Goal: Task Accomplishment & Management: Manage account settings

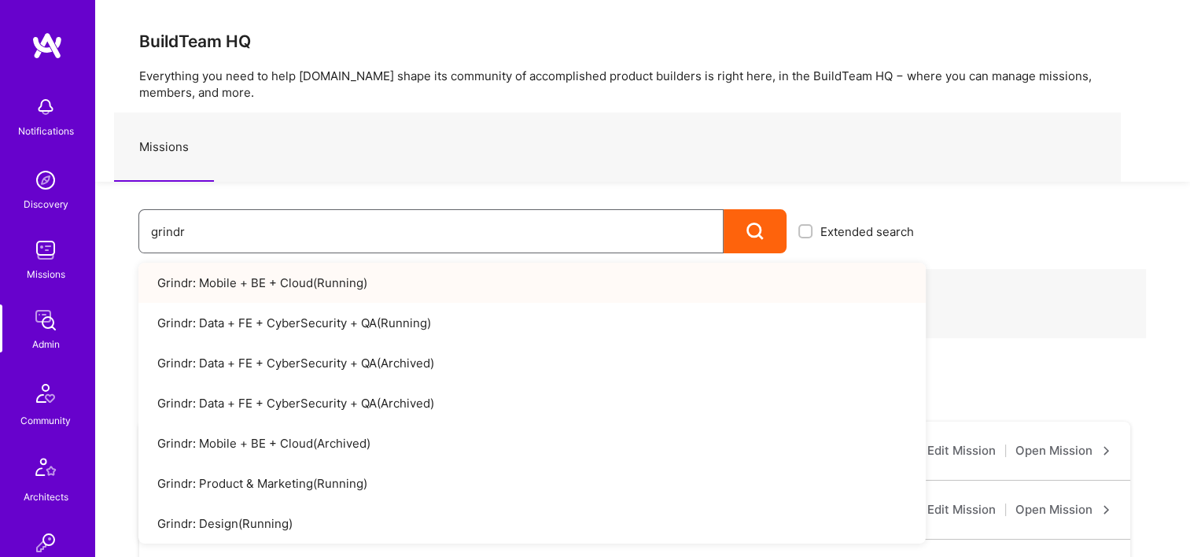
type input "wellth"
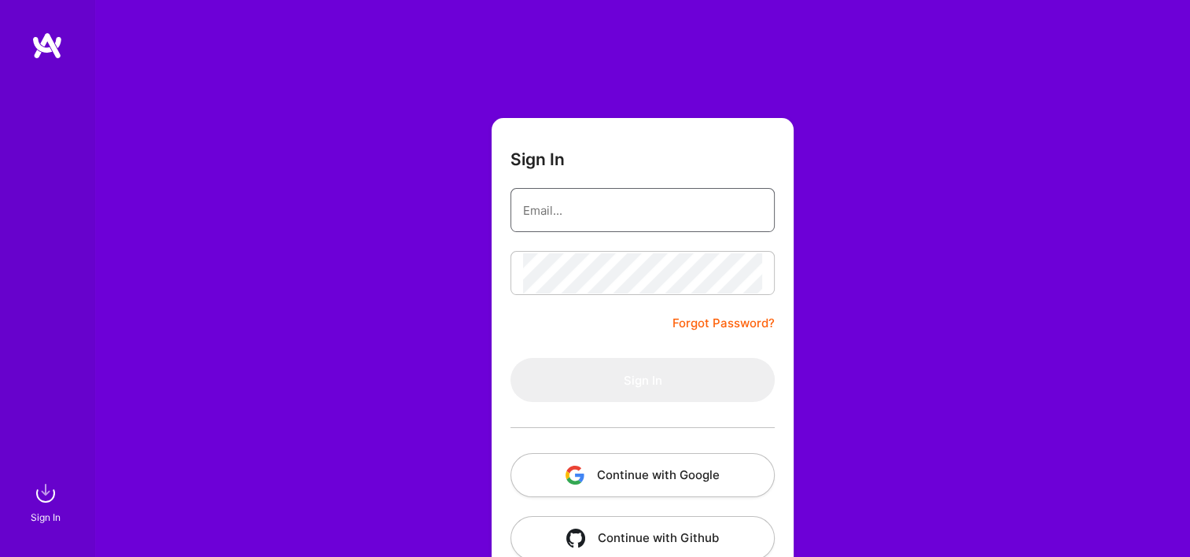
type input "Michaelgombos@a.team"
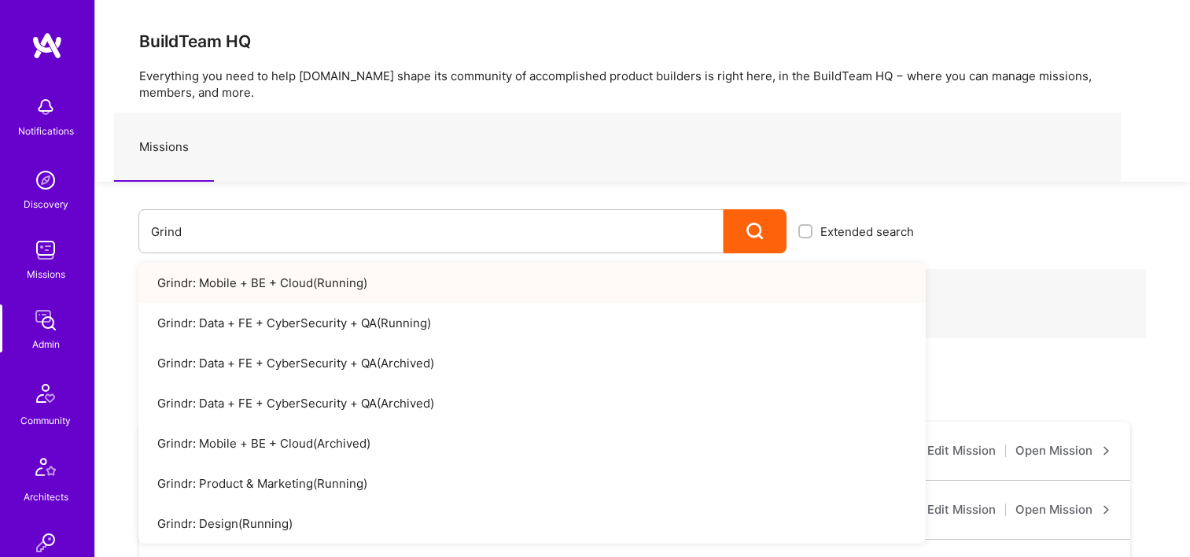
scroll to position [79, 0]
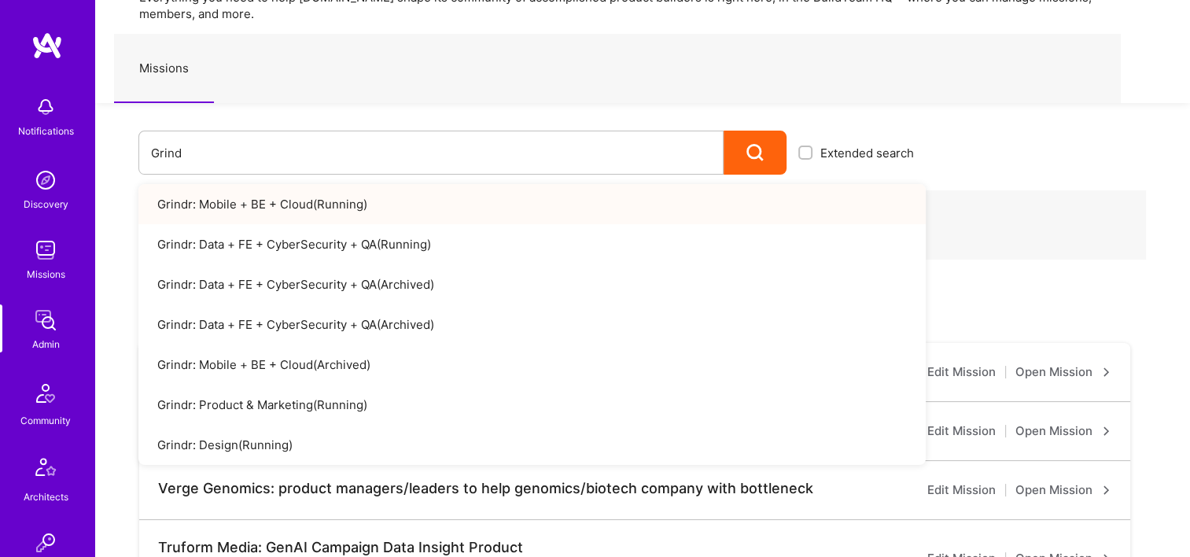
drag, startPoint x: 239, startPoint y: 148, endPoint x: 101, endPoint y: 164, distance: 139.4
click at [123, 161] on div "Grind Extended search Grindr: Mobile + BE + Cloud ( Running ) Grindr: Data + FE…" at bounding box center [510, 139] width 831 height 72
type input "welt"
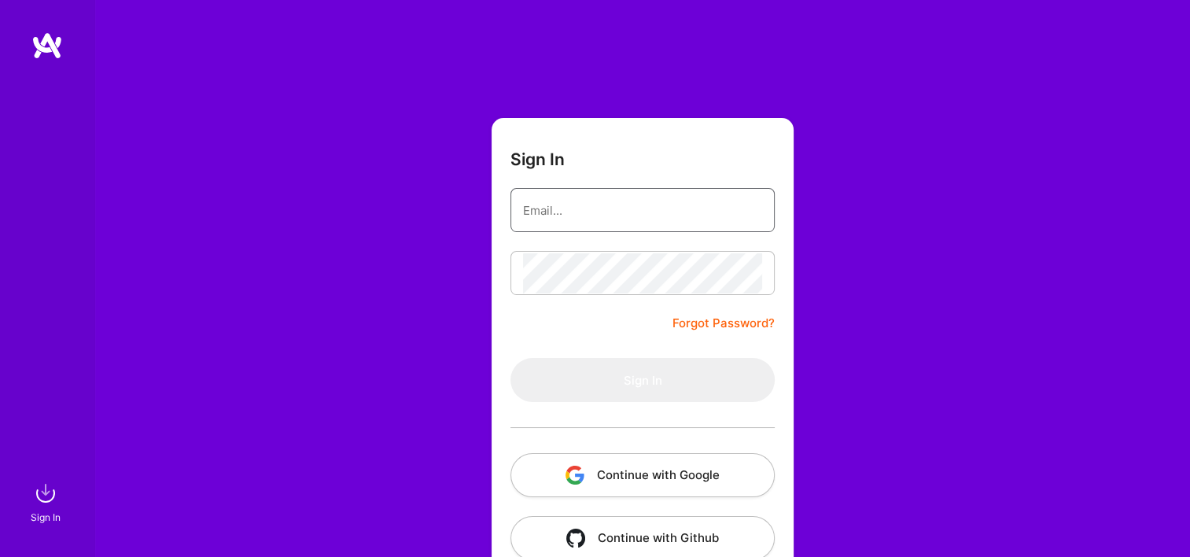
type input "Michaelgombos@a.team"
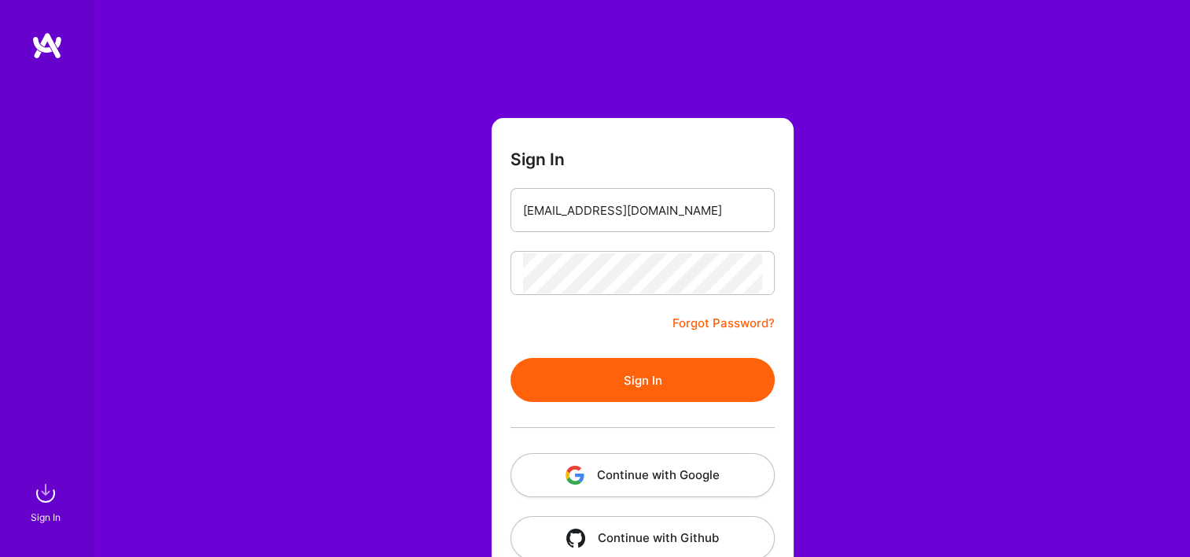
click at [695, 493] on button "Continue with Google" at bounding box center [643, 475] width 264 height 44
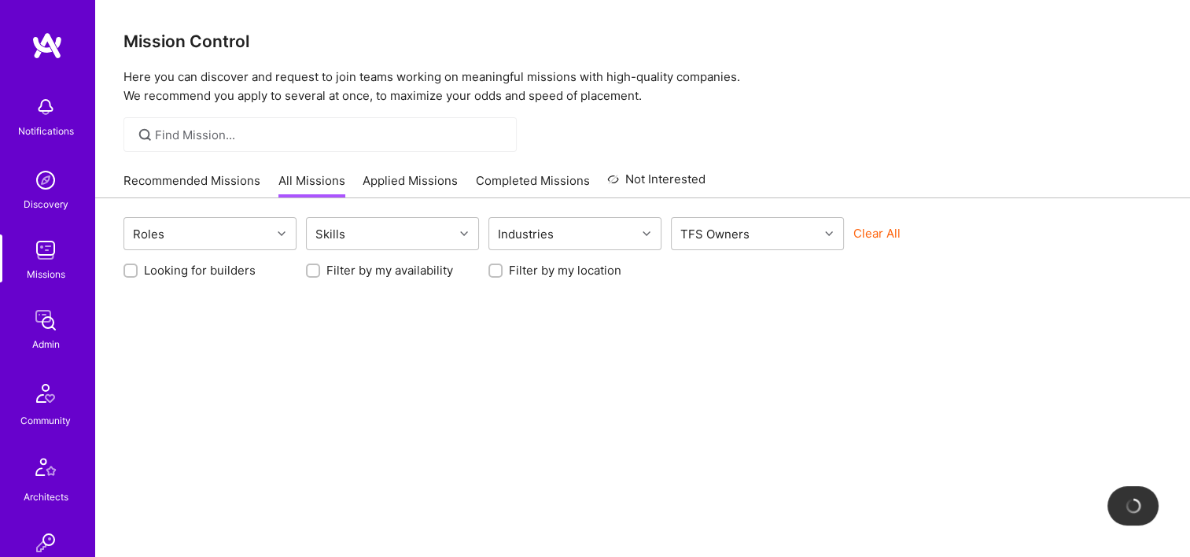
click at [50, 317] on img at bounding box center [45, 319] width 31 height 31
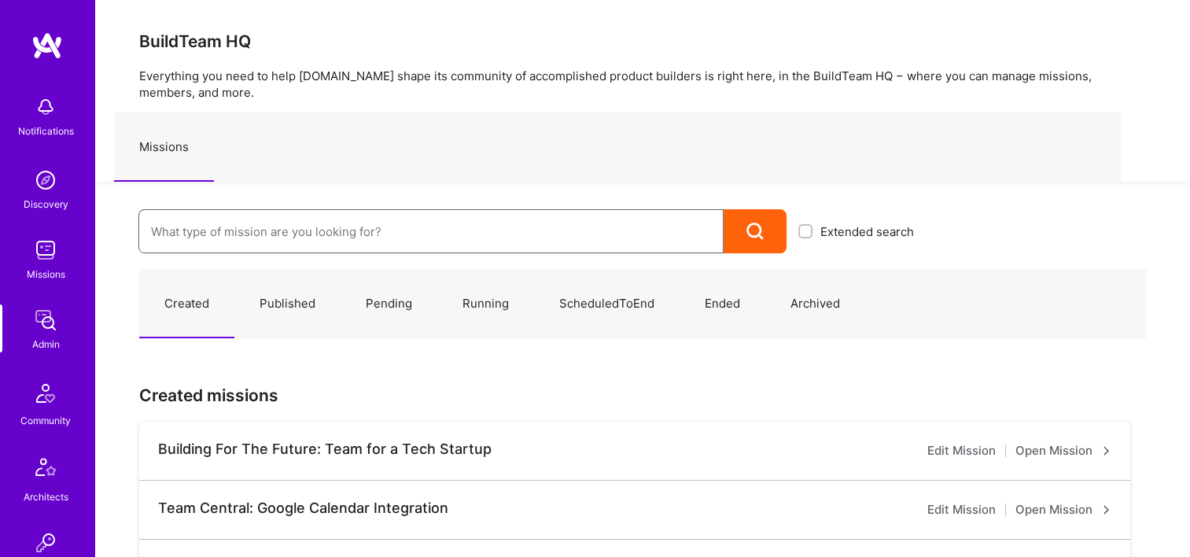
click at [346, 228] on input at bounding box center [431, 232] width 560 height 40
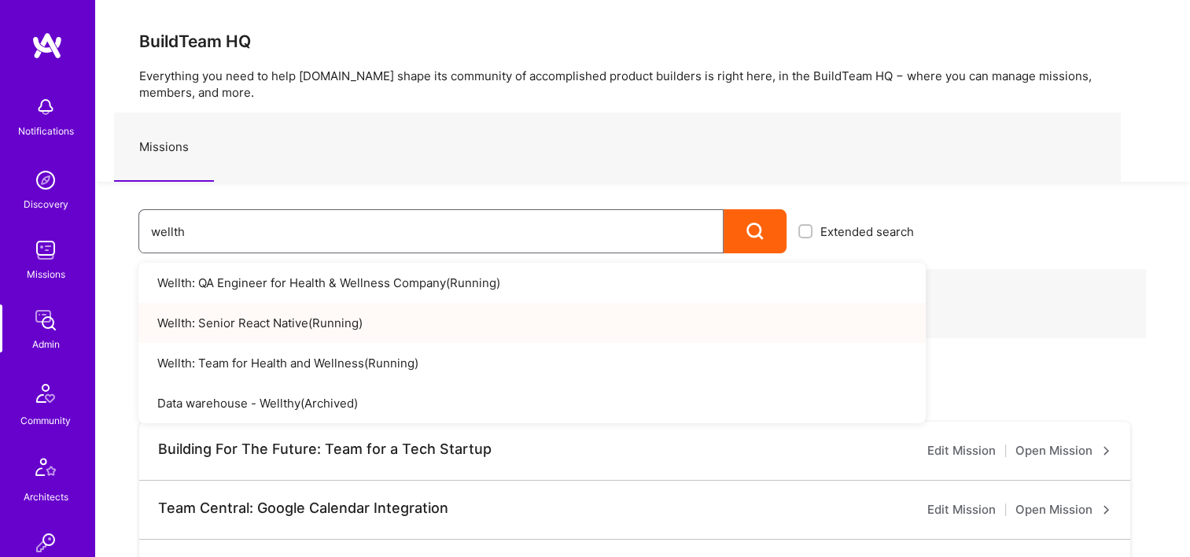
type input "wellth"
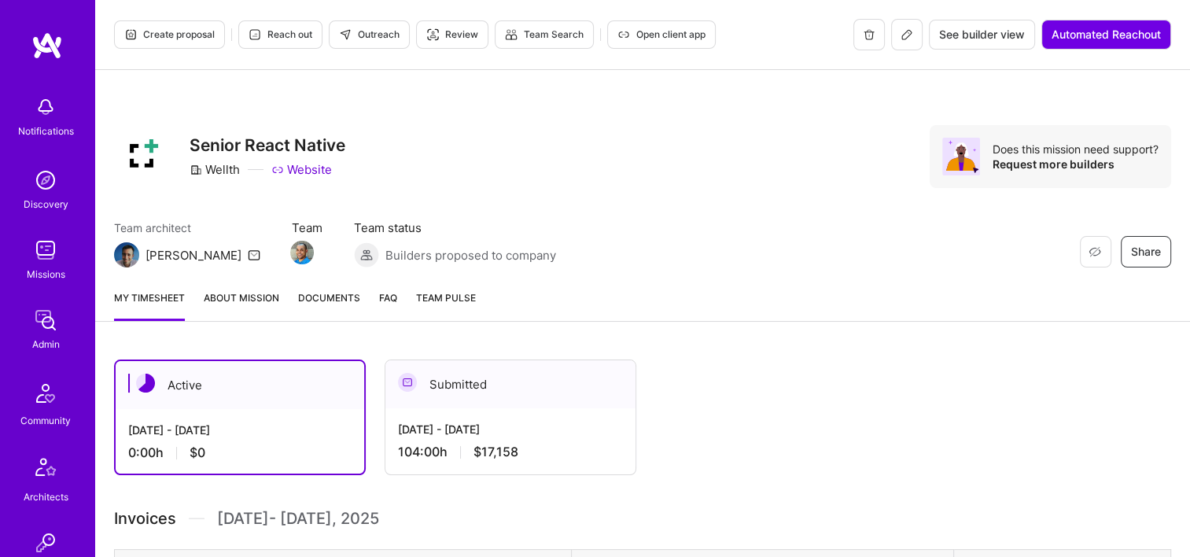
click at [520, 430] on div "[DATE] - [DATE]" at bounding box center [510, 429] width 225 height 17
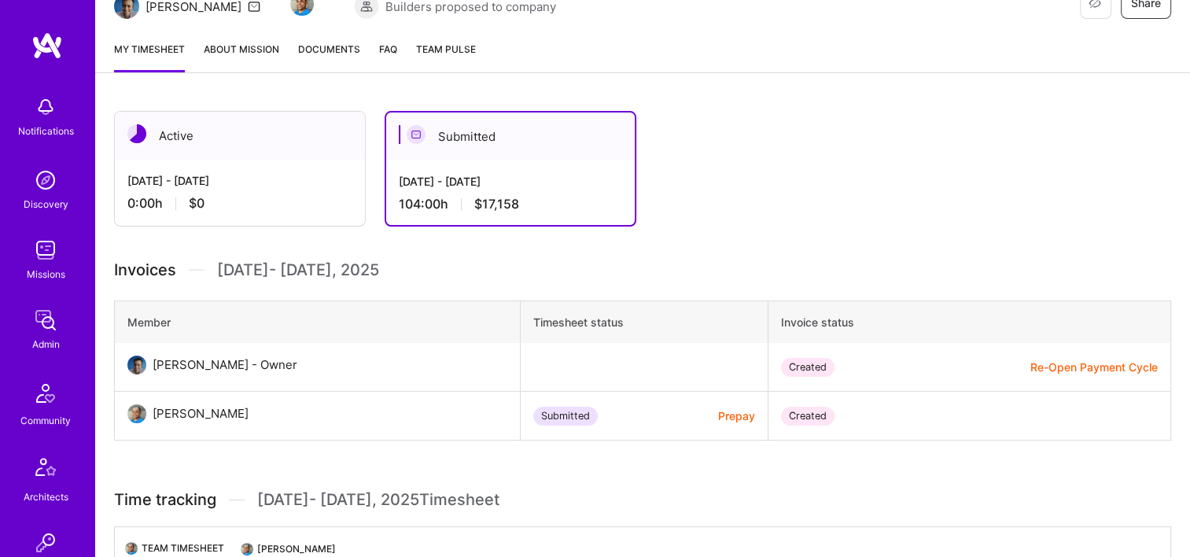
scroll to position [472, 0]
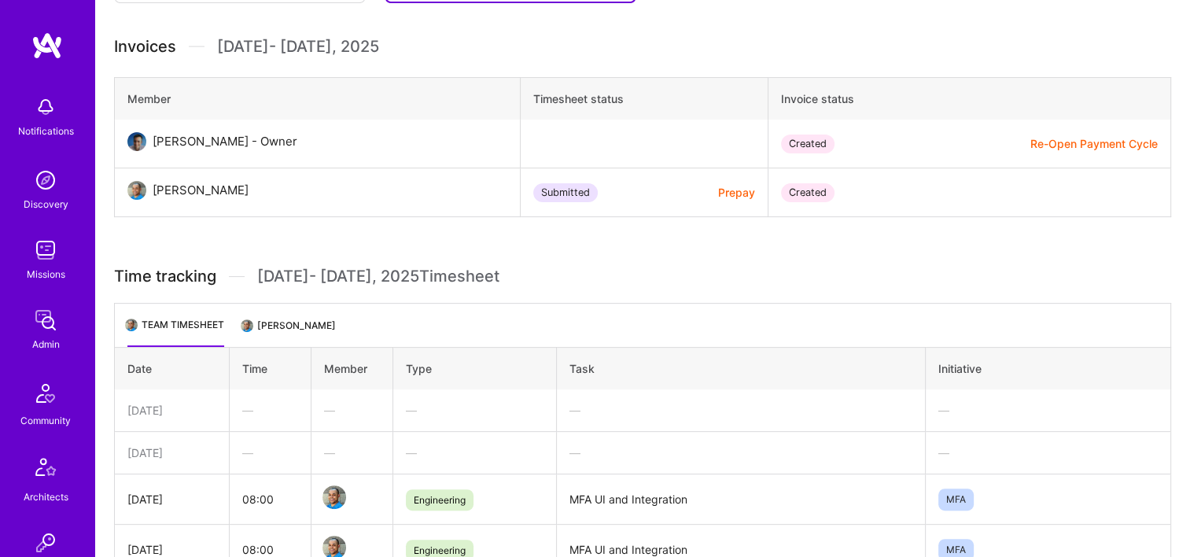
click at [320, 324] on li "[PERSON_NAME]" at bounding box center [289, 331] width 93 height 31
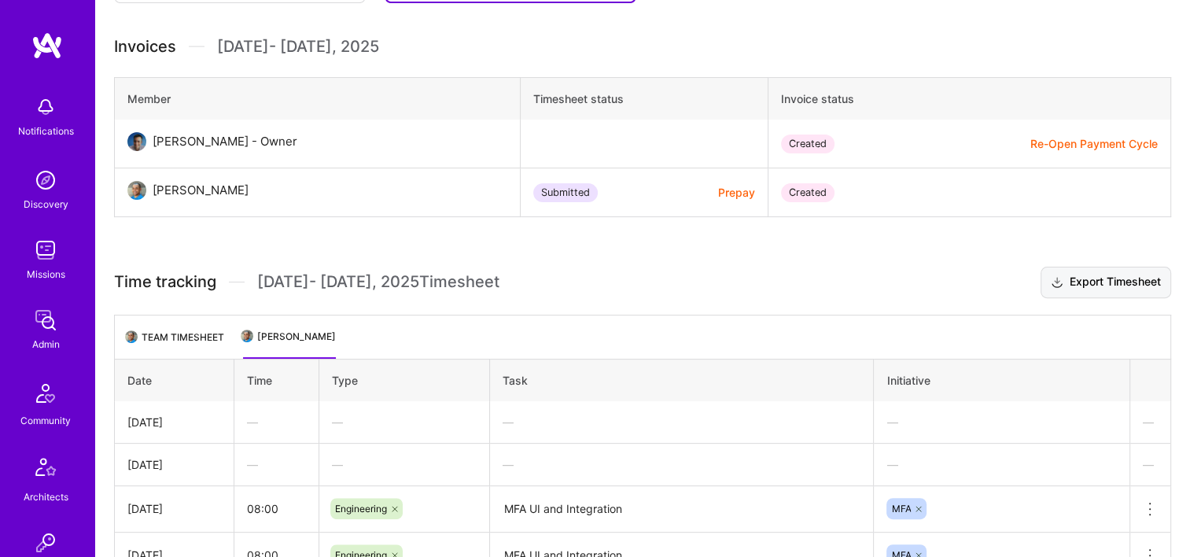
click at [1100, 285] on button "Export Timesheet" at bounding box center [1106, 282] width 131 height 31
drag, startPoint x: 648, startPoint y: 289, endPoint x: 644, endPoint y: 273, distance: 17.0
click at [649, 289] on h3 "Time tracking [DATE] - [DATE] Timesheet Export Timesheet" at bounding box center [642, 282] width 1057 height 31
click at [30, 312] on img at bounding box center [45, 319] width 31 height 31
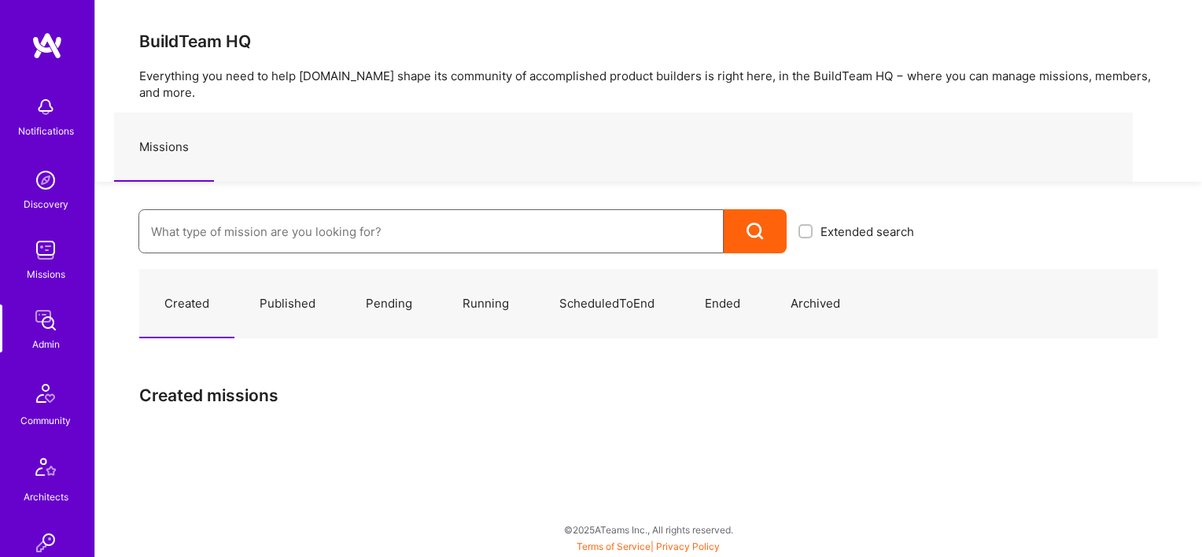
click at [229, 219] on input at bounding box center [431, 232] width 560 height 40
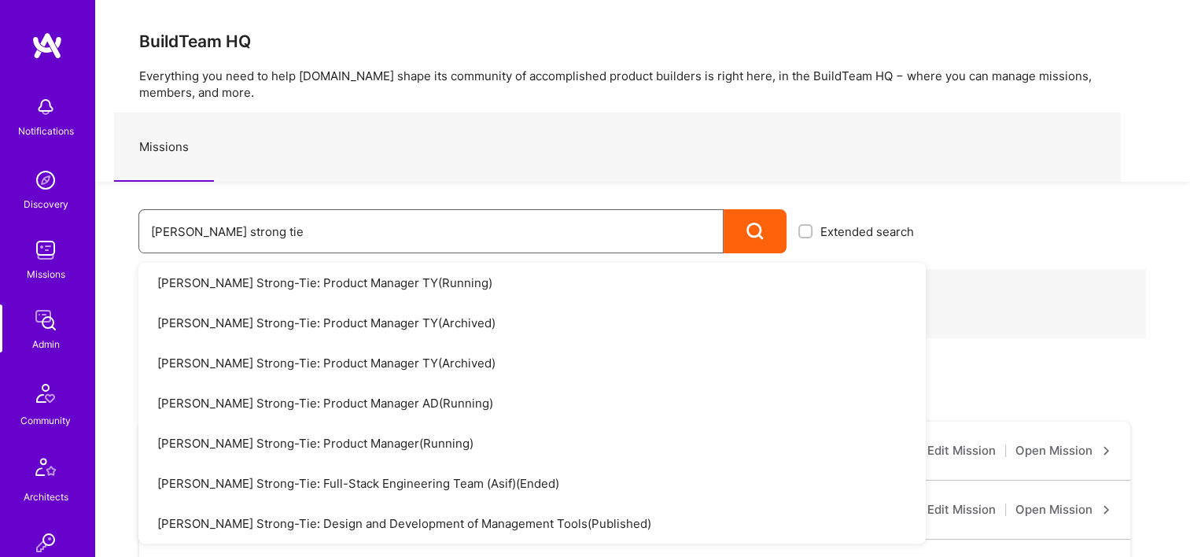
scroll to position [157, 0]
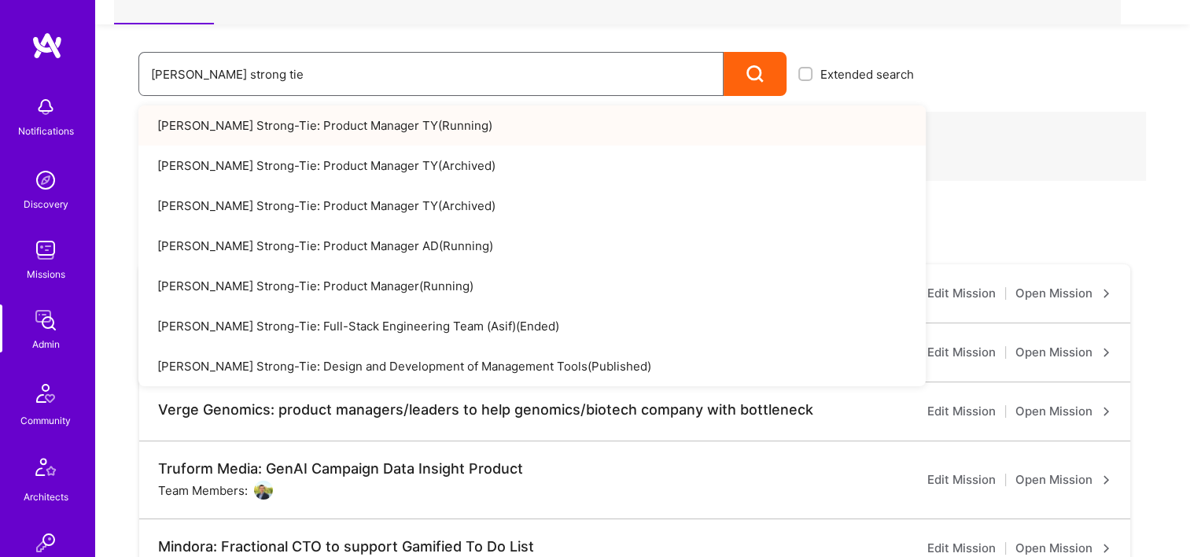
type input "Simpson strong tie"
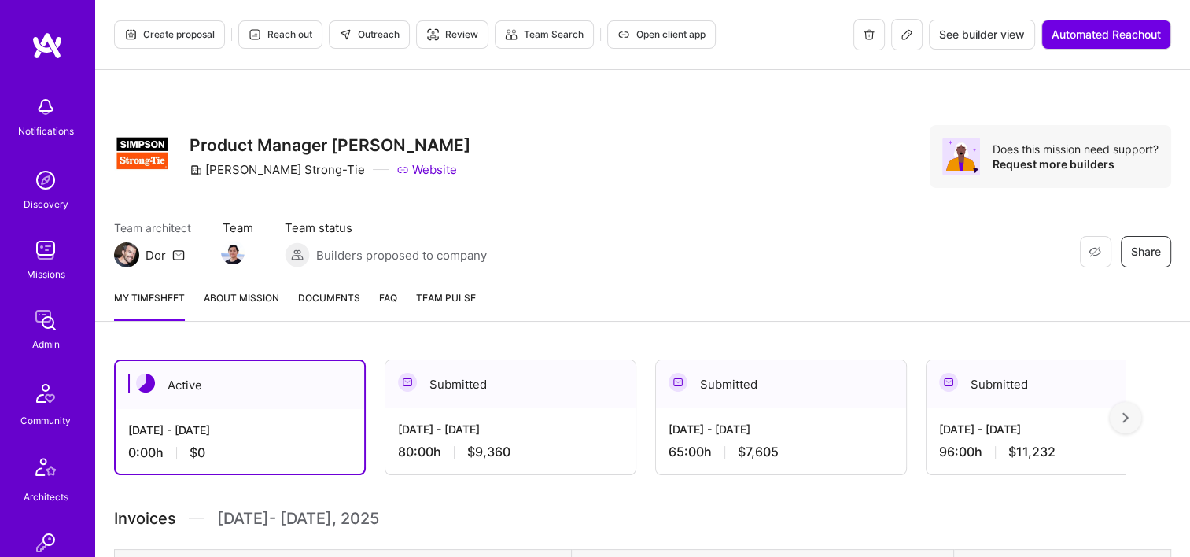
click at [315, 300] on span "Documents" at bounding box center [329, 297] width 62 height 17
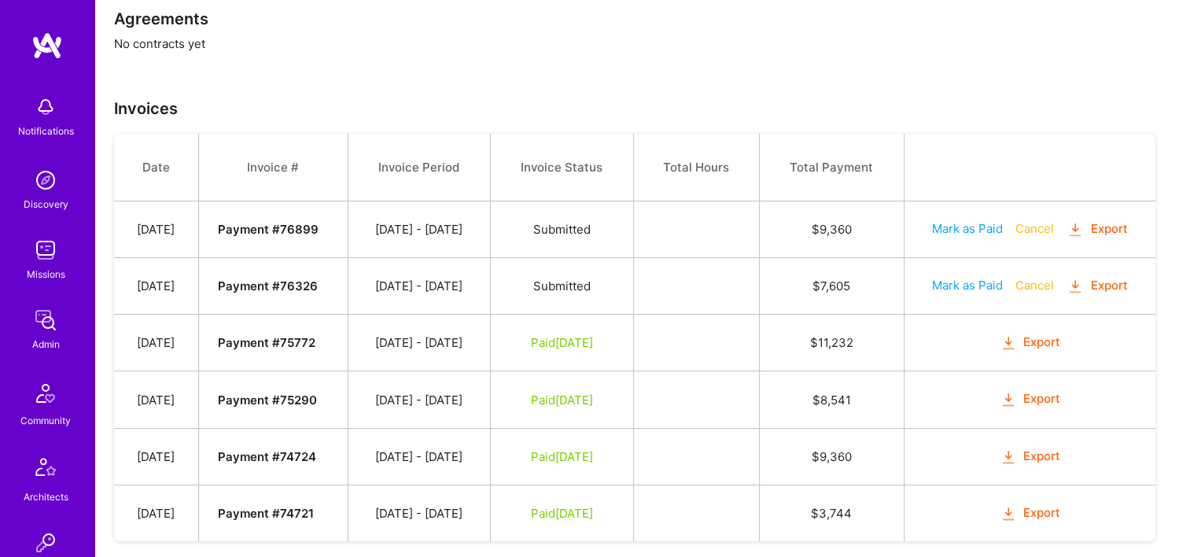
scroll to position [383, 0]
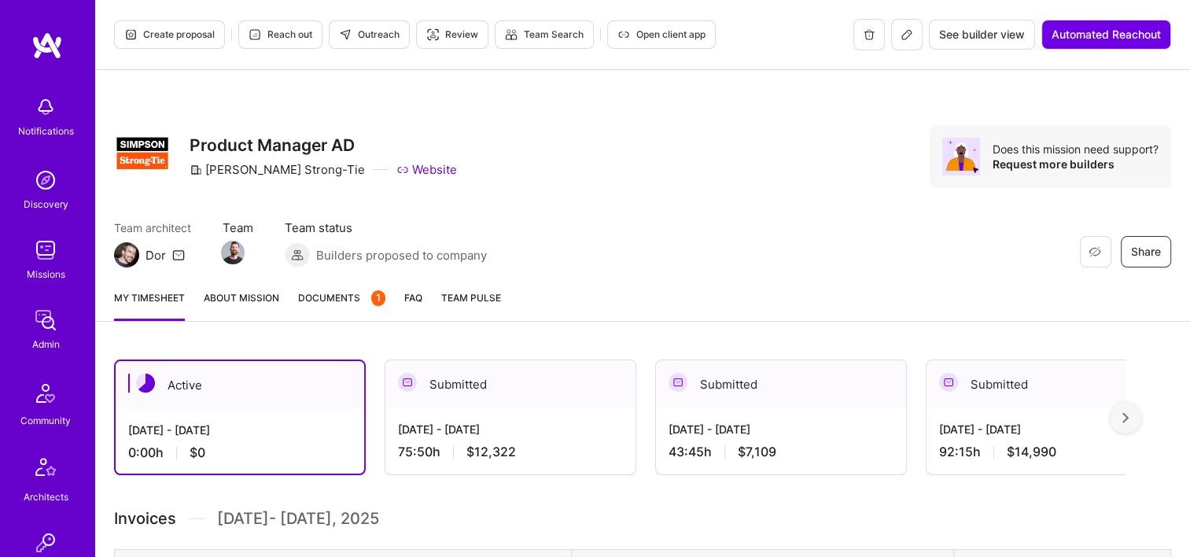
click at [327, 298] on span "Documents 1" at bounding box center [341, 297] width 87 height 17
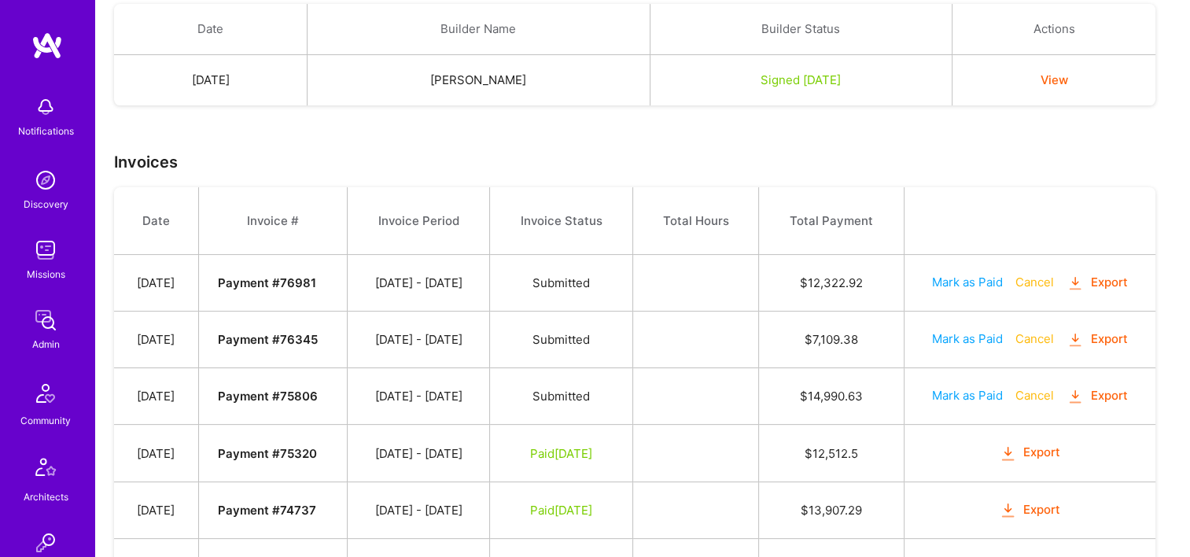
scroll to position [524, 0]
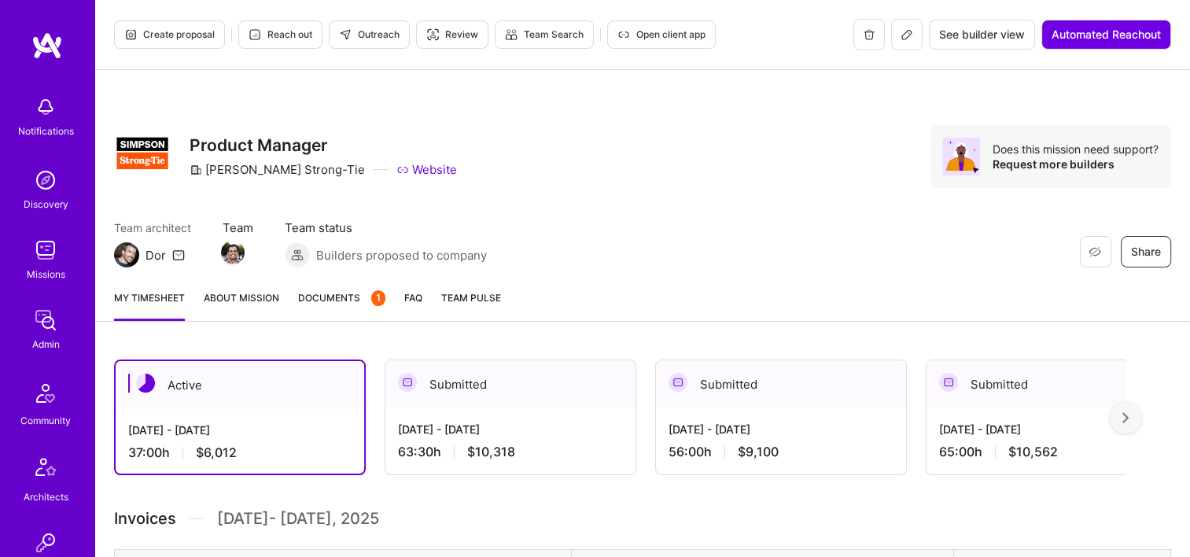
click at [359, 301] on span "Documents 1" at bounding box center [341, 297] width 87 height 17
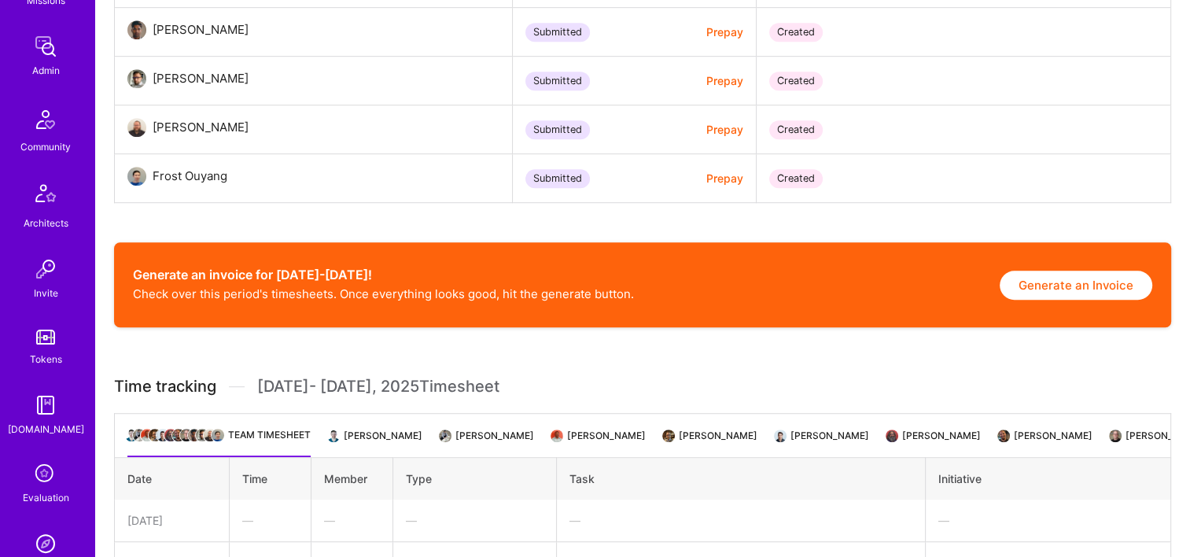
scroll to position [551, 0]
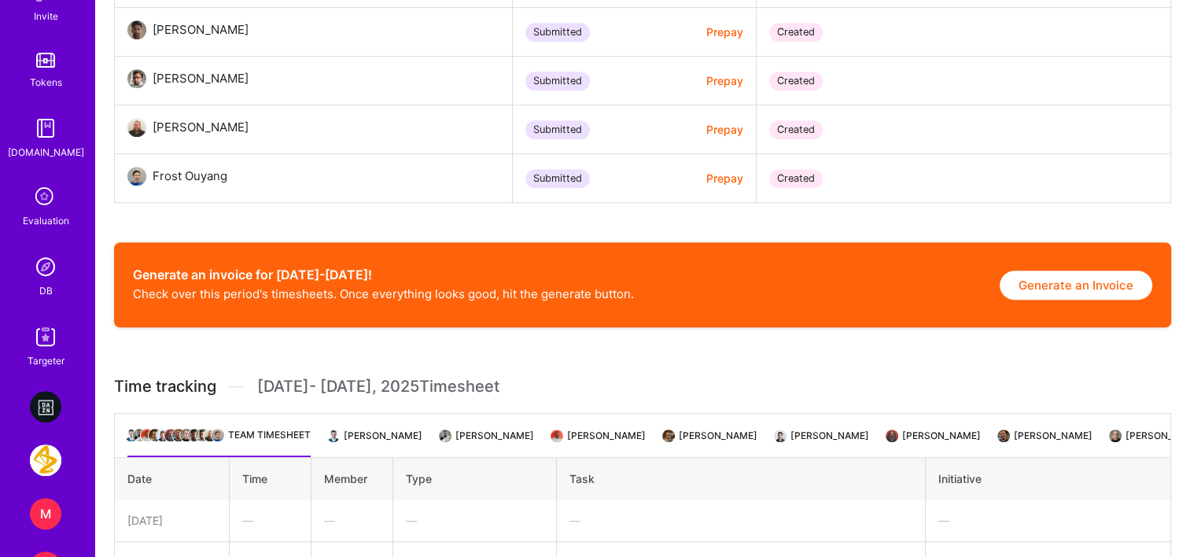
click at [42, 284] on div "DB" at bounding box center [45, 290] width 13 height 17
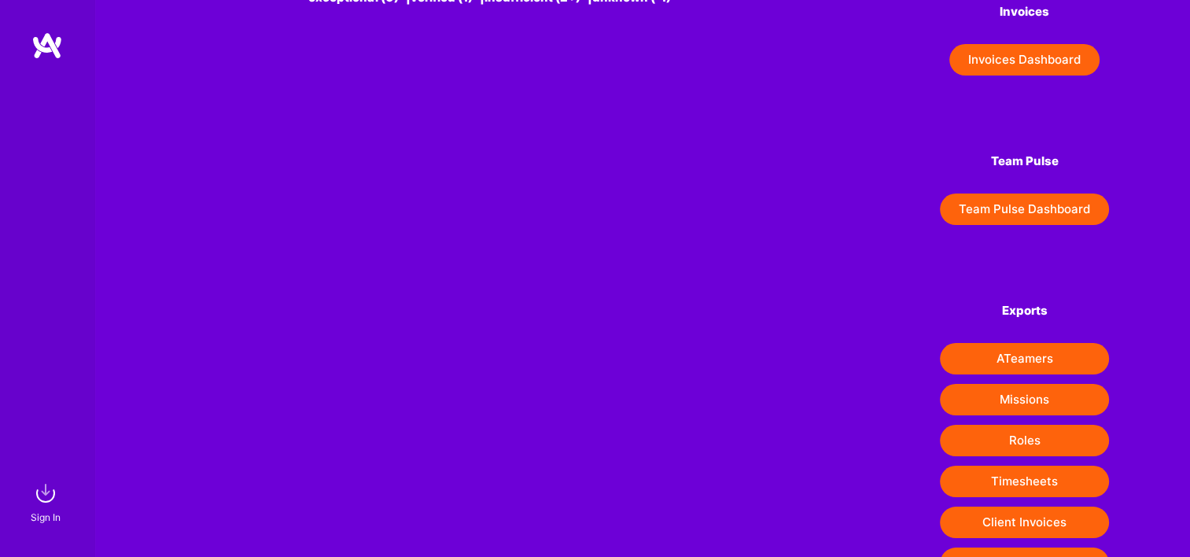
scroll to position [246, 0]
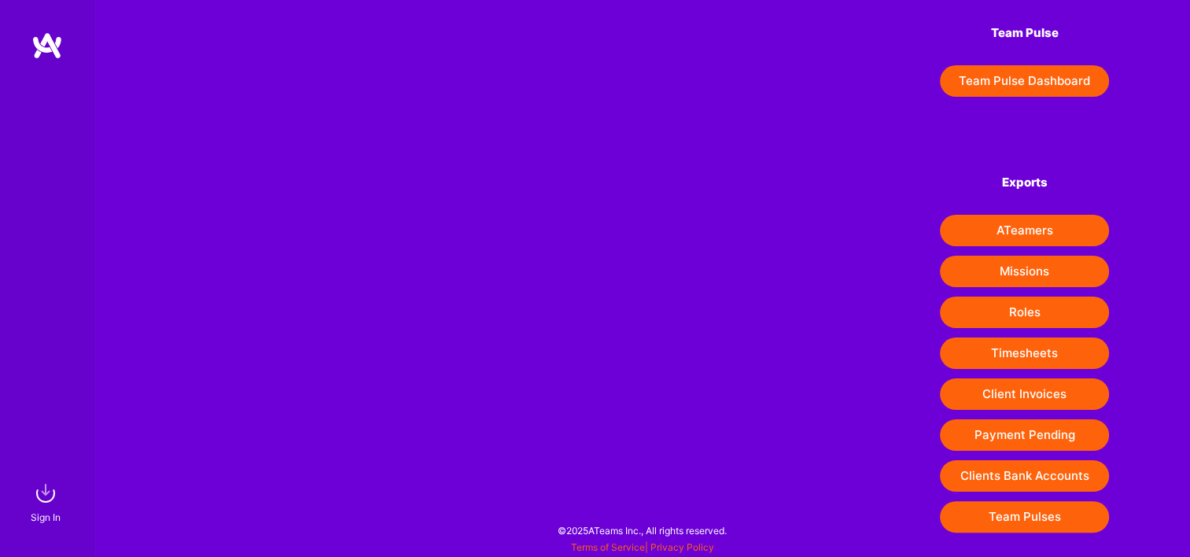
click at [1029, 435] on button "Payment Pending" at bounding box center [1024, 434] width 169 height 31
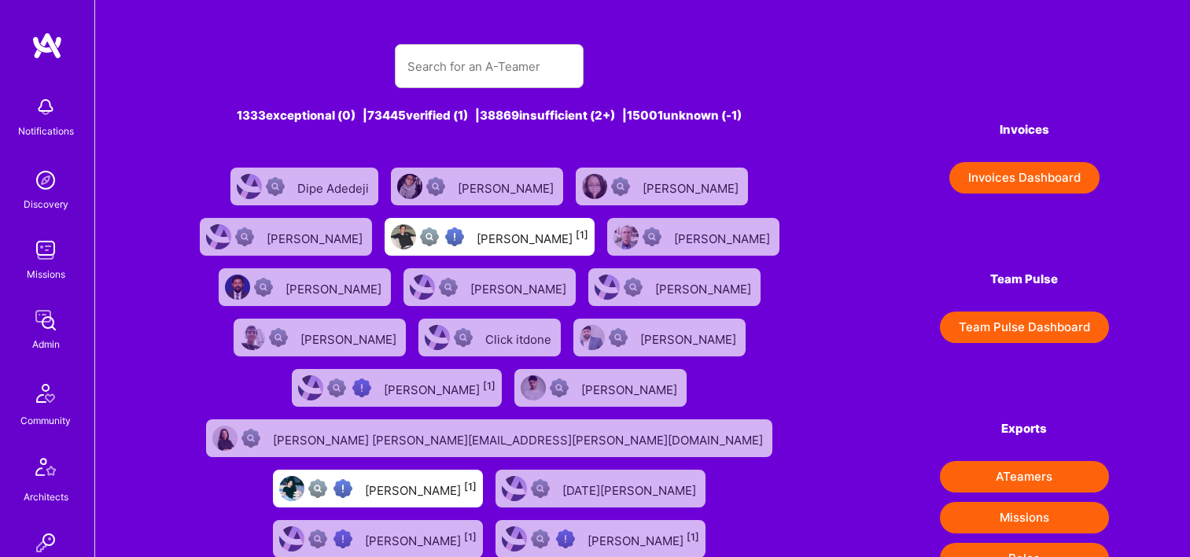
scroll to position [393, 0]
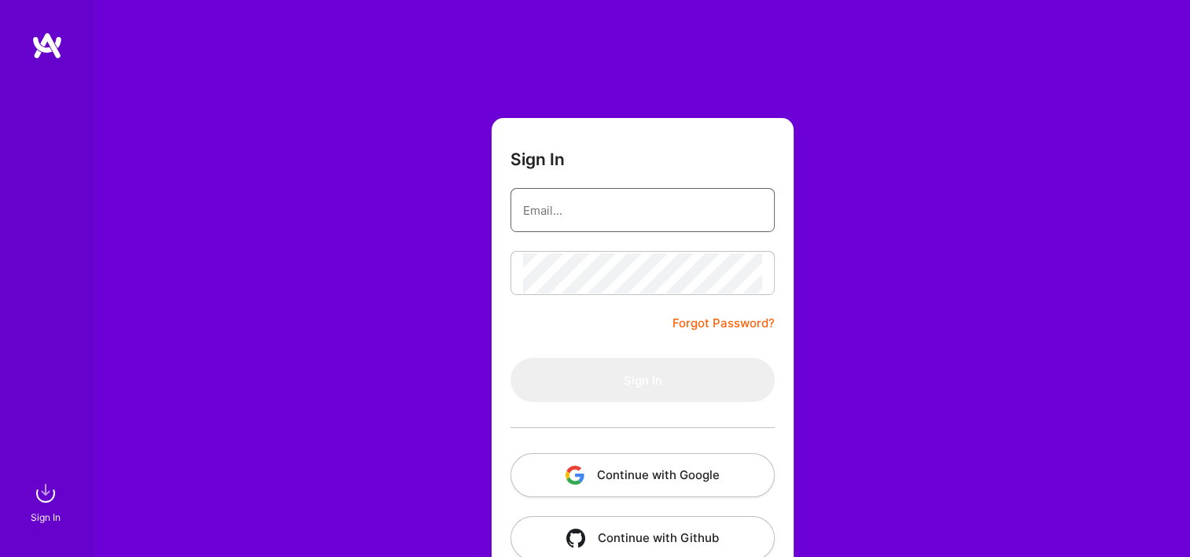
type input "[EMAIL_ADDRESS][DOMAIN_NAME]"
click at [629, 470] on button "Continue with Google" at bounding box center [643, 475] width 264 height 44
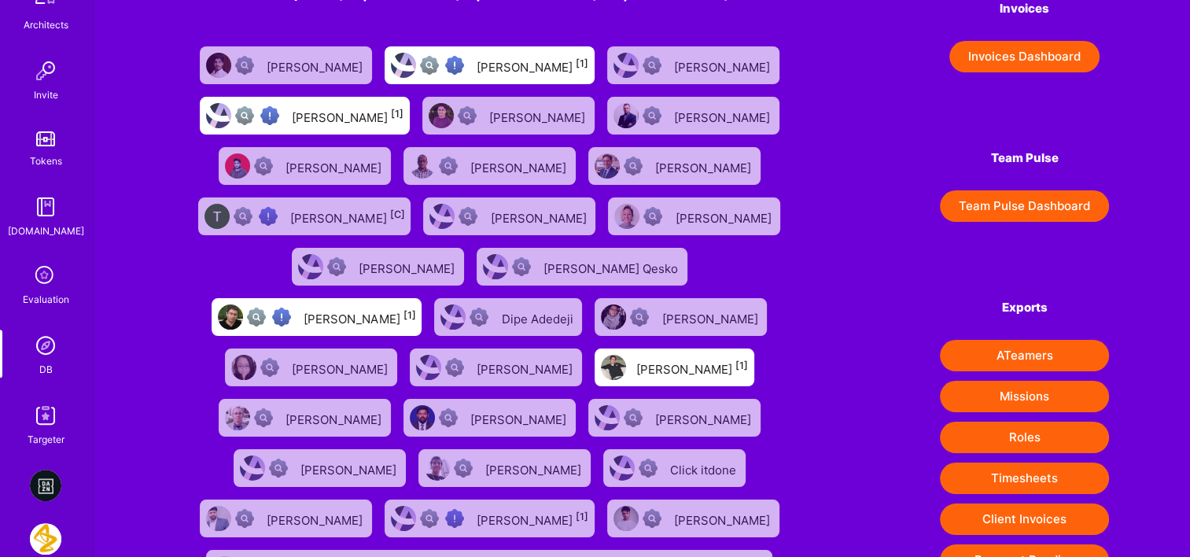
scroll to position [315, 0]
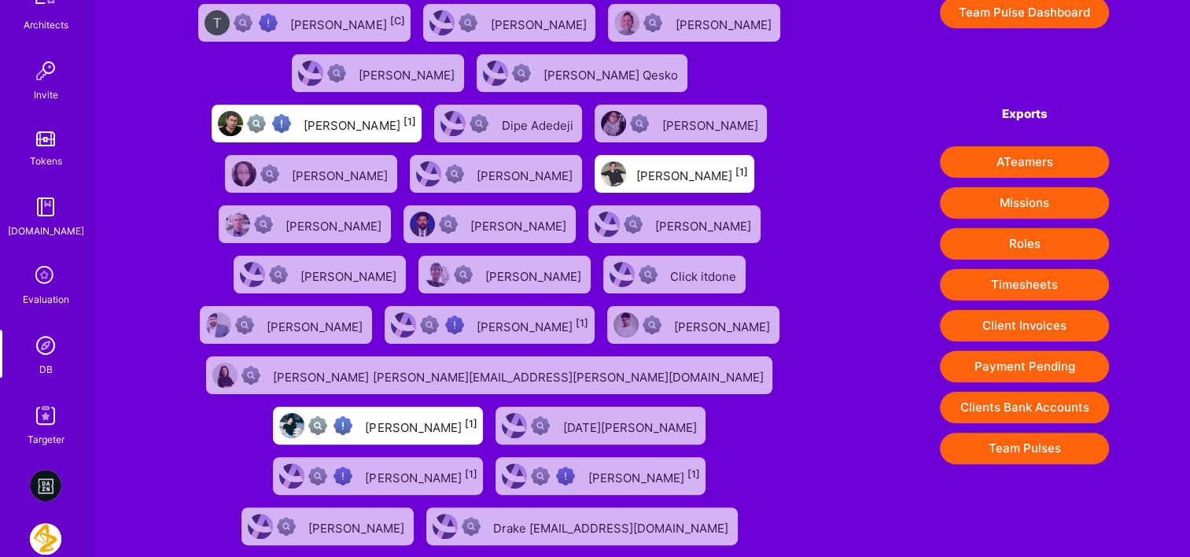
click at [1020, 355] on button "Payment Pending" at bounding box center [1024, 366] width 169 height 31
